Goal: Register for event/course

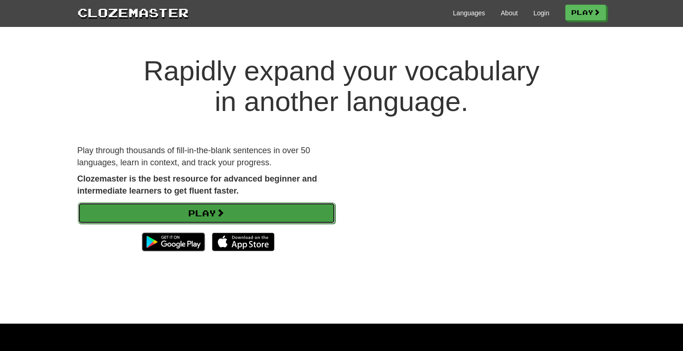
click at [177, 215] on link "Play" at bounding box center [206, 212] width 257 height 21
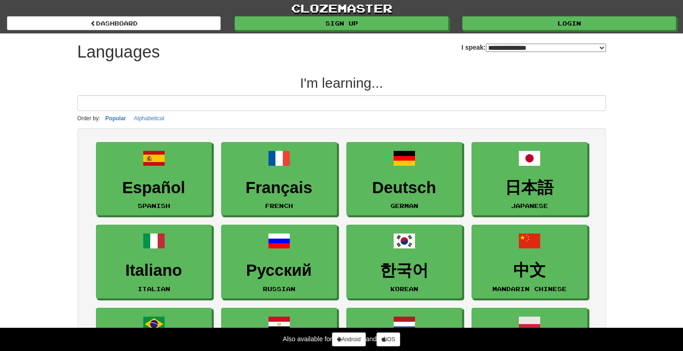
select select "*******"
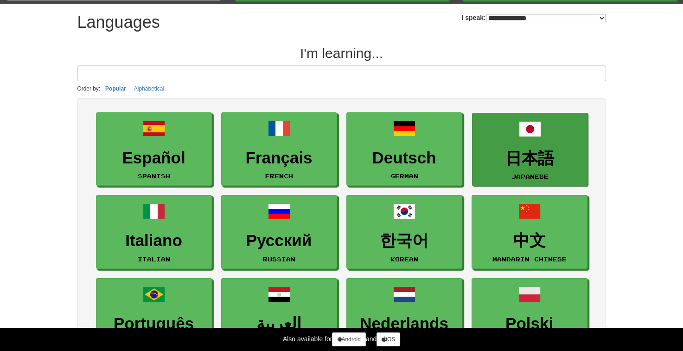
scroll to position [46, 0]
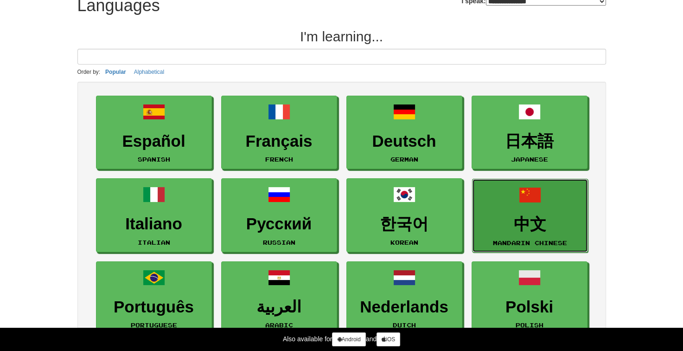
click at [519, 205] on link "中文 Mandarin Chinese" at bounding box center [530, 216] width 116 height 74
